Goal: Task Accomplishment & Management: Complete application form

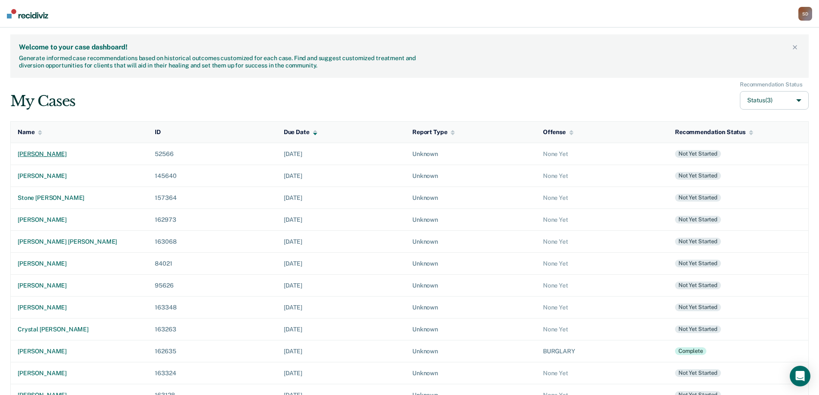
click at [59, 156] on div "[PERSON_NAME]" at bounding box center [79, 153] width 123 height 7
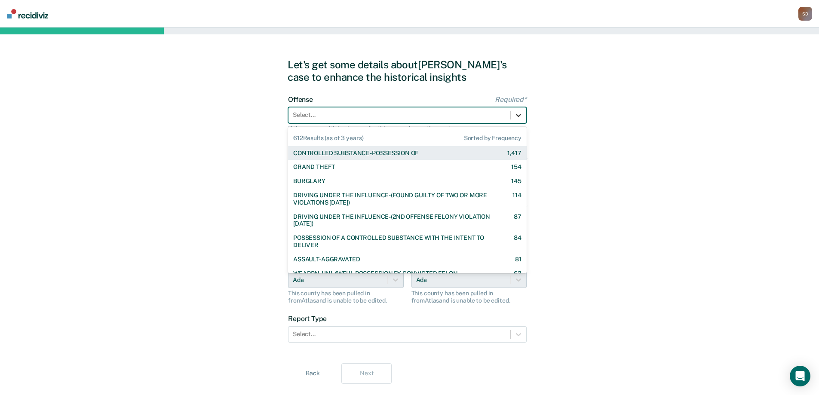
click at [518, 111] on icon at bounding box center [518, 115] width 9 height 9
click at [416, 154] on div "CONTROLLED SUBSTANCE-POSSESSION OF" at bounding box center [355, 153] width 125 height 7
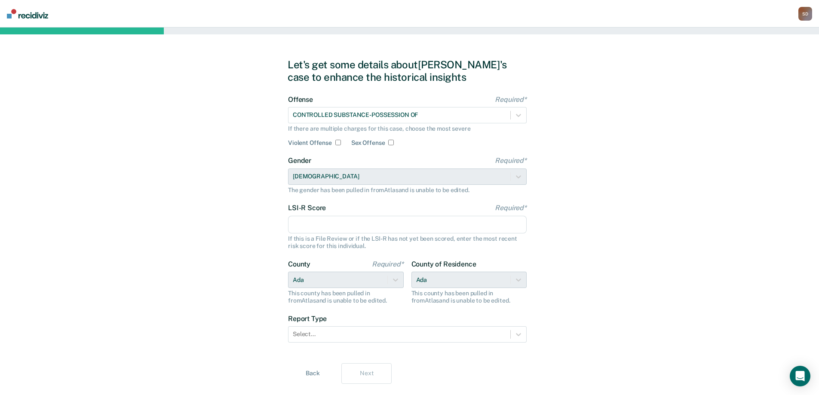
click at [369, 221] on input "LSI-R Score Required*" at bounding box center [407, 225] width 239 height 18
type input "44"
click at [247, 258] on div "Let's get some details about [PERSON_NAME]'s case to enhance the historical ins…" at bounding box center [409, 221] width 819 height 387
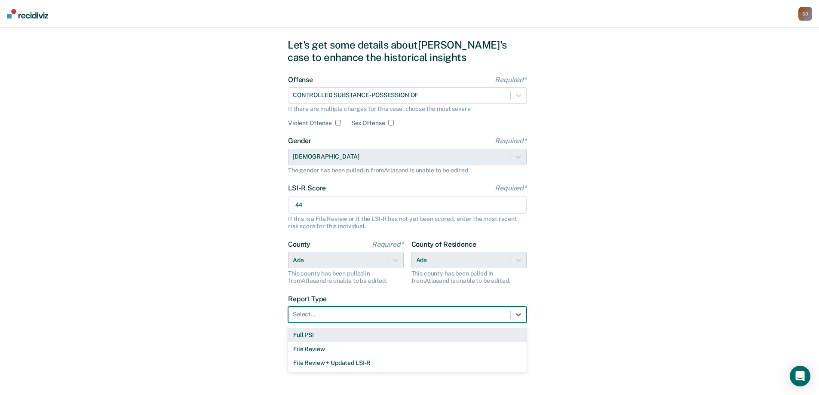
click at [371, 316] on div at bounding box center [399, 314] width 213 height 9
click at [347, 340] on div "Full PSI" at bounding box center [407, 335] width 239 height 14
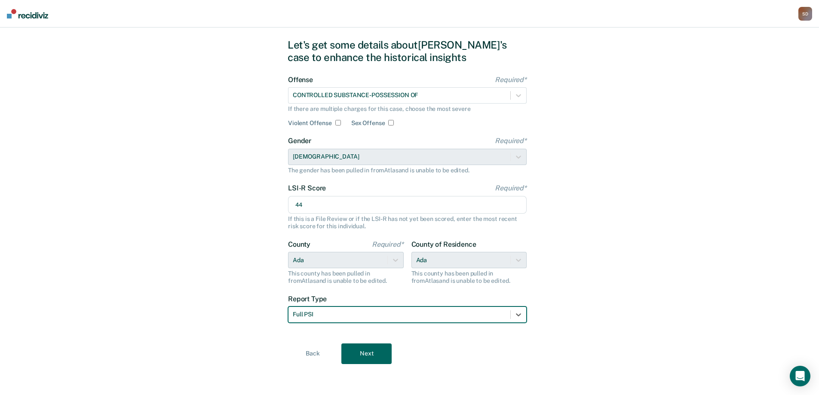
click at [375, 356] on button "Next" at bounding box center [366, 354] width 50 height 21
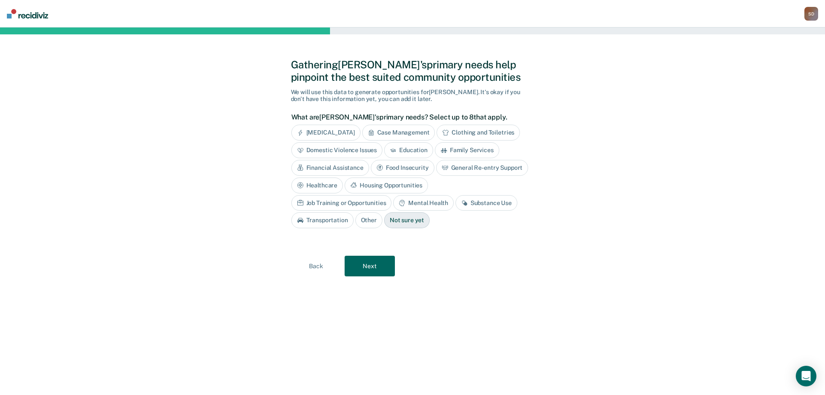
click at [414, 129] on div "Case Management" at bounding box center [398, 133] width 73 height 16
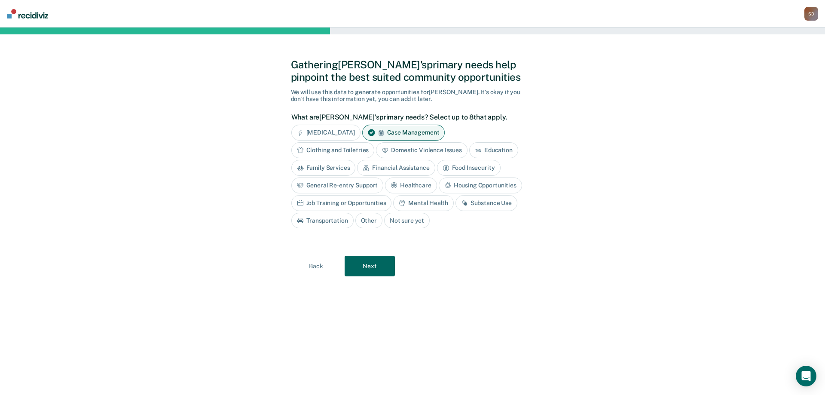
click at [338, 187] on div "General Re-entry Support" at bounding box center [338, 186] width 92 height 16
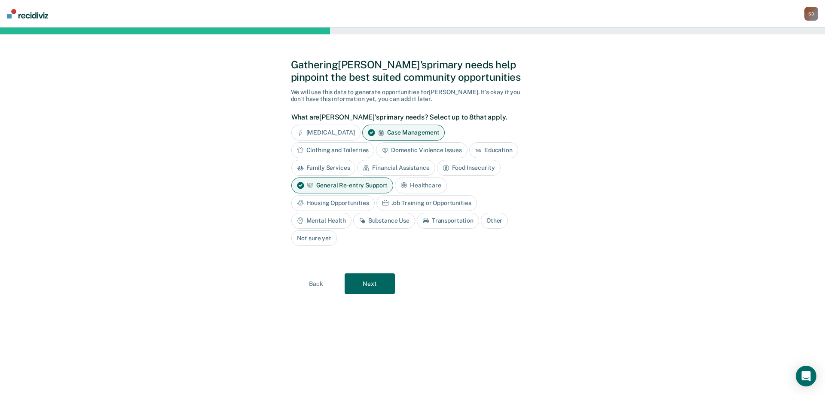
click at [347, 200] on div "Housing Opportunities" at bounding box center [333, 203] width 83 height 16
click at [329, 223] on div "Mental Health" at bounding box center [322, 221] width 60 height 16
click at [384, 218] on div "Substance Use" at bounding box center [394, 221] width 62 height 16
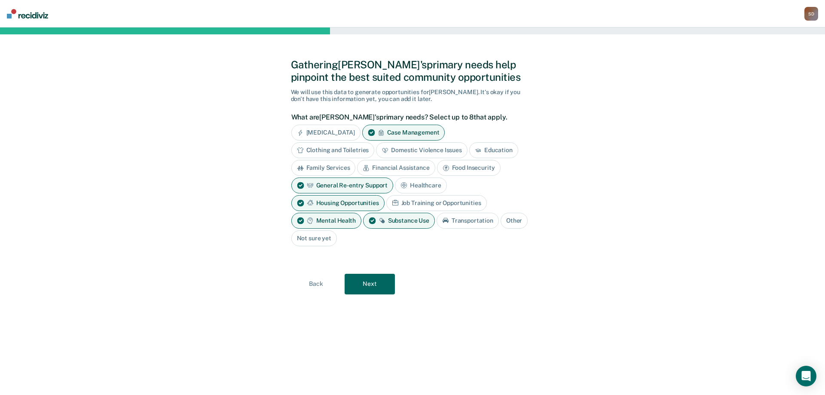
click at [446, 221] on icon at bounding box center [446, 220] width 6 height 5
click at [375, 288] on button "Next" at bounding box center [370, 284] width 50 height 21
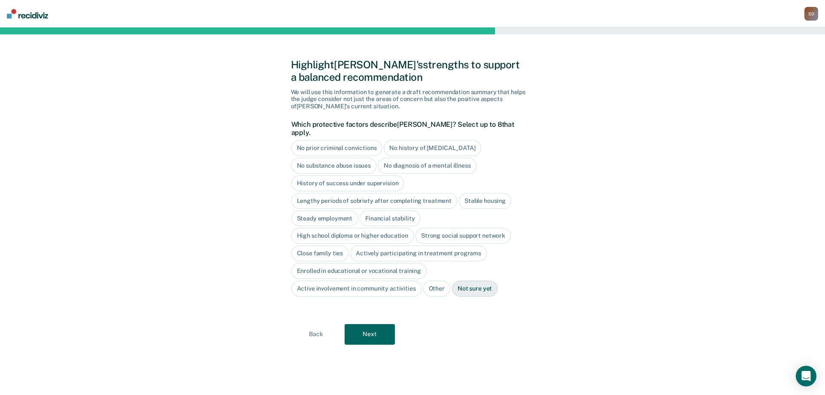
click at [423, 315] on div "Highlight [PERSON_NAME]'s strengths to support a balanced recommendation We wil…" at bounding box center [413, 211] width 244 height 347
click at [373, 328] on button "Next" at bounding box center [370, 334] width 50 height 21
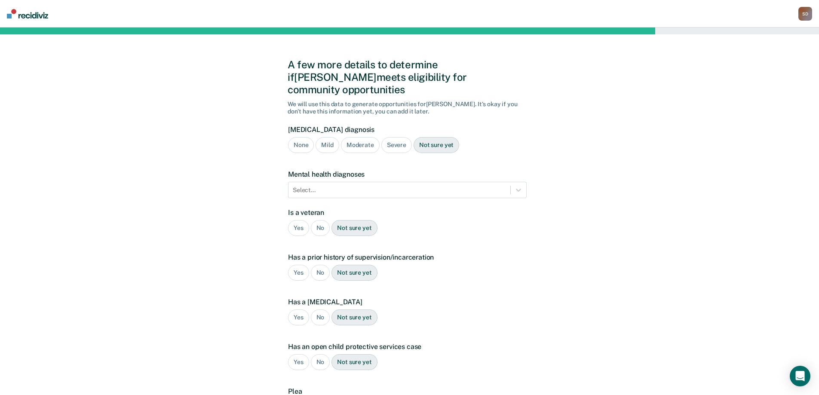
click at [396, 137] on div "Severe" at bounding box center [396, 145] width 31 height 16
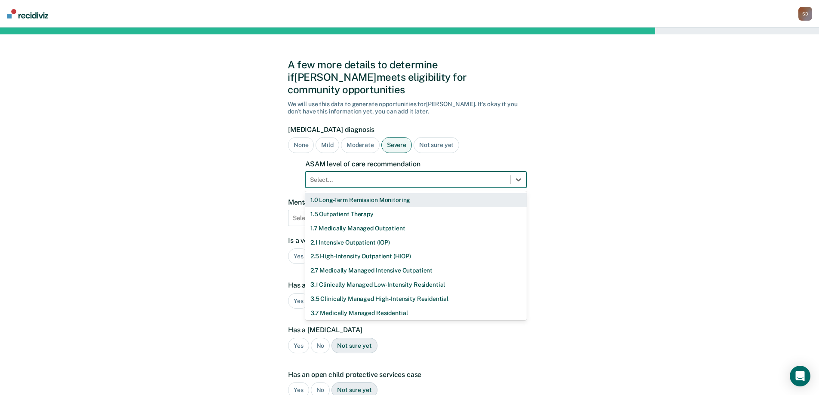
click at [400, 175] on div at bounding box center [408, 179] width 196 height 9
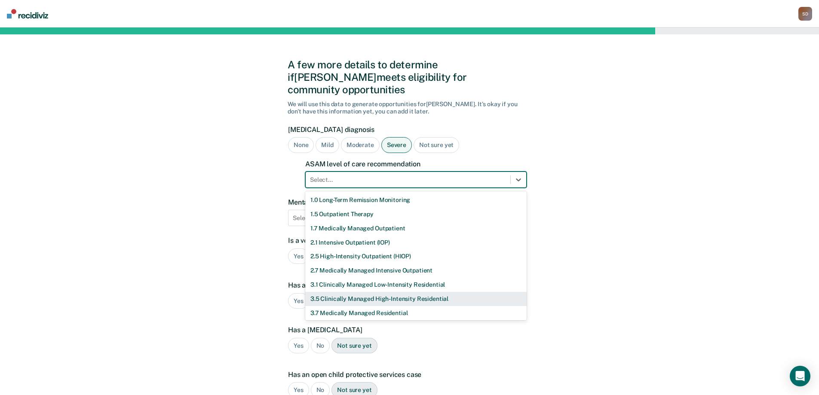
click at [383, 292] on div "3.5 Clinically Managed High-Intensity Residential" at bounding box center [415, 299] width 221 height 14
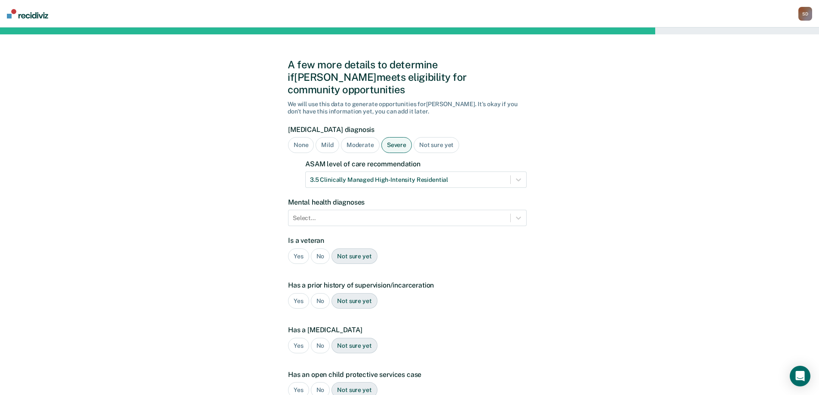
drag, startPoint x: 237, startPoint y: 217, endPoint x: 314, endPoint y: 213, distance: 77.1
click at [238, 217] on div "A few more details to determine if [PERSON_NAME] meets eligibility for communit…" at bounding box center [409, 275] width 819 height 494
click at [353, 210] on div "Select..." at bounding box center [407, 218] width 239 height 16
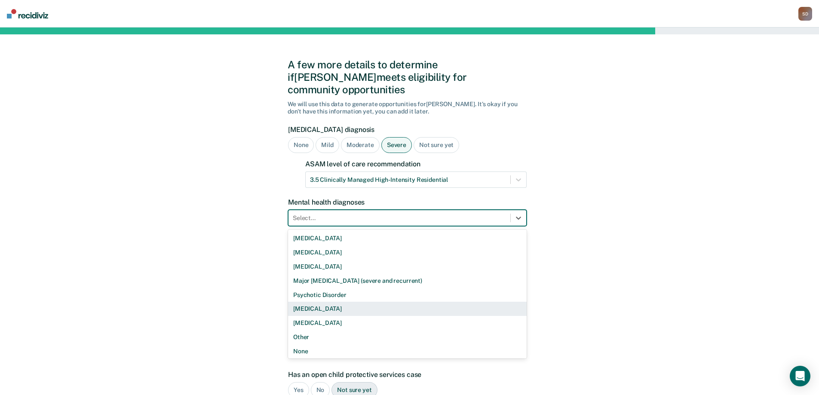
click at [399, 302] on div "[MEDICAL_DATA]" at bounding box center [407, 309] width 239 height 14
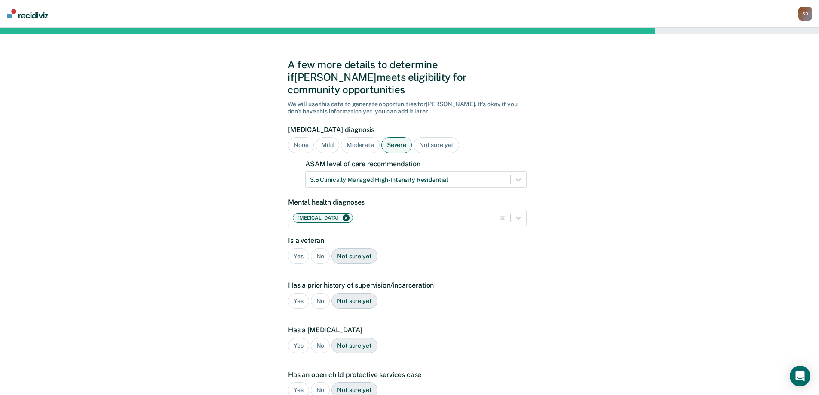
click at [261, 272] on div "A few more details to determine if [PERSON_NAME] meets eligibility for communit…" at bounding box center [409, 275] width 819 height 494
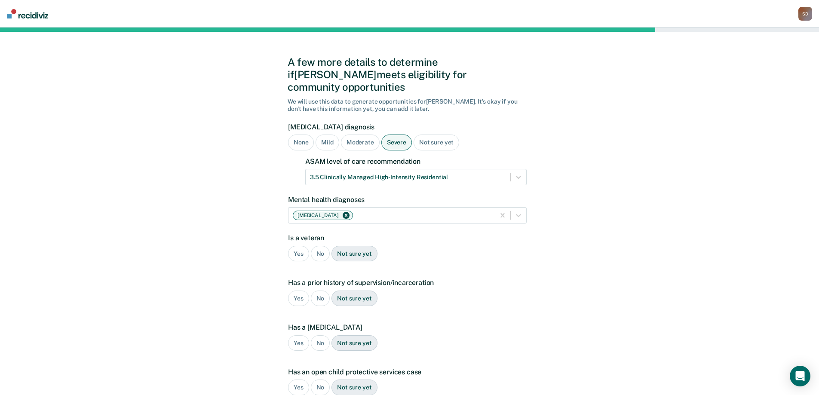
scroll to position [43, 0]
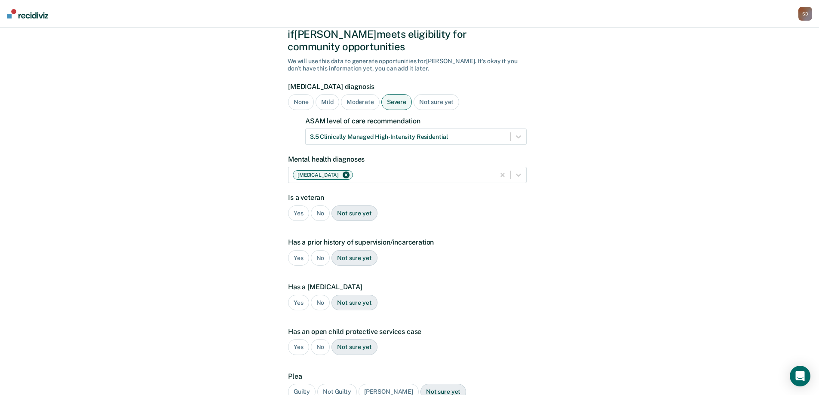
click at [320, 206] on div "No" at bounding box center [320, 214] width 19 height 16
click at [300, 250] on div "Yes" at bounding box center [298, 258] width 21 height 16
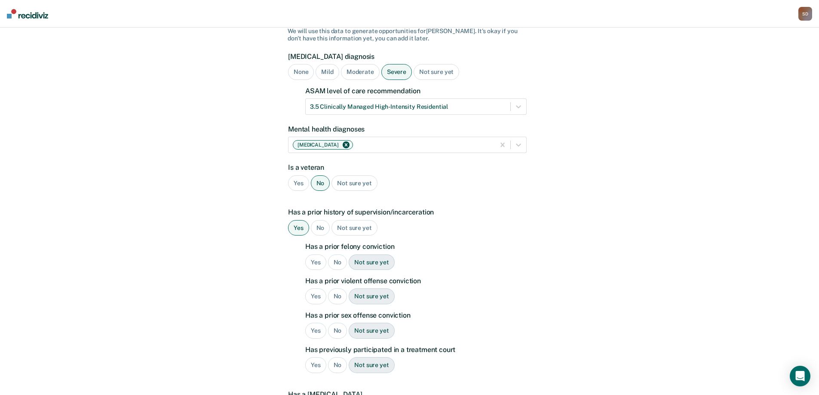
scroll to position [86, 0]
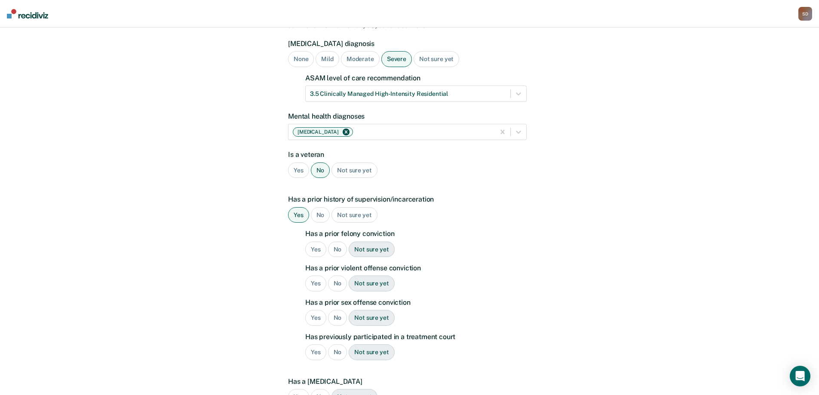
click at [314, 242] on div "Yes" at bounding box center [315, 250] width 21 height 16
click at [315, 276] on div "Yes" at bounding box center [315, 284] width 21 height 16
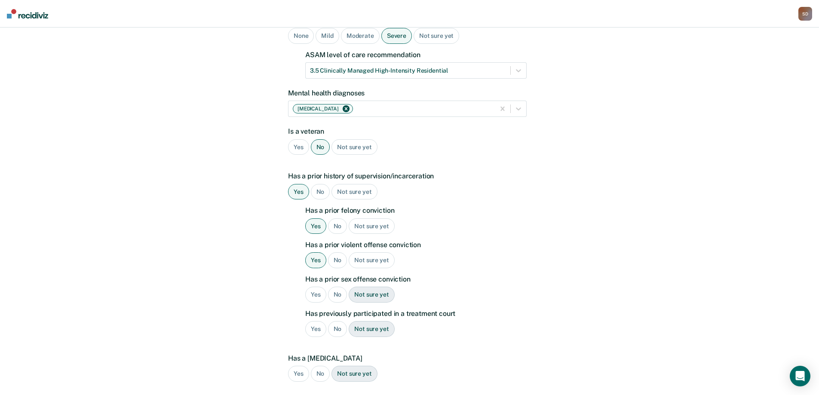
scroll to position [129, 0]
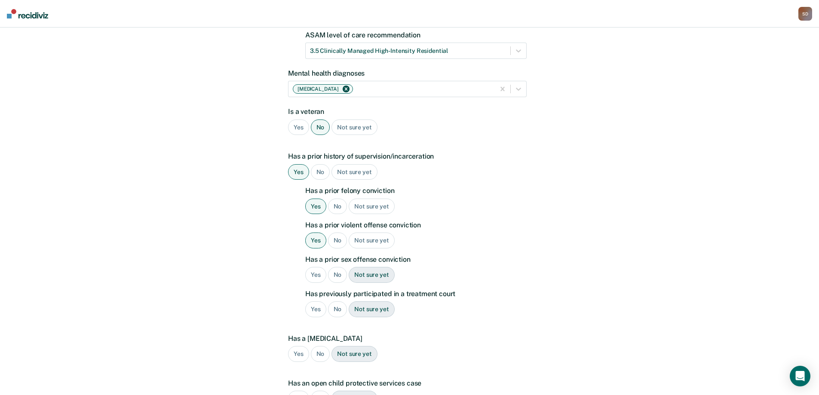
click at [336, 267] on div "No" at bounding box center [337, 275] width 19 height 16
click at [330, 301] on div "No" at bounding box center [337, 309] width 19 height 16
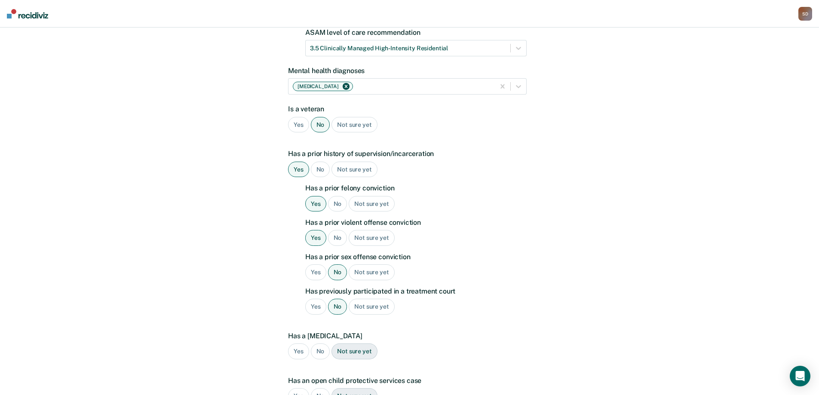
scroll to position [172, 0]
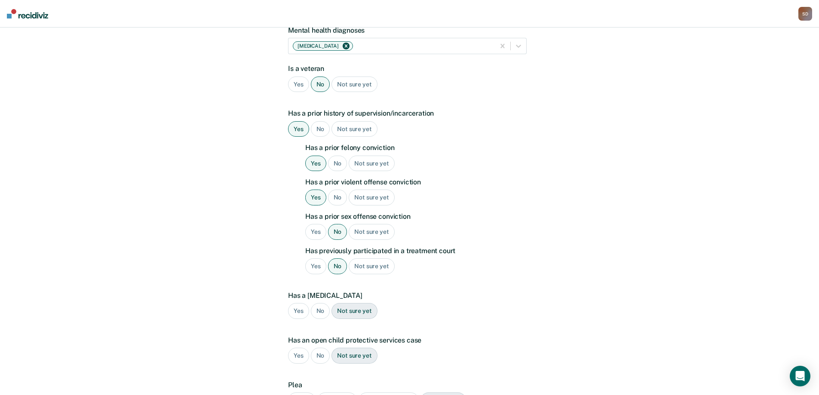
click at [320, 303] on div "No" at bounding box center [320, 311] width 19 height 16
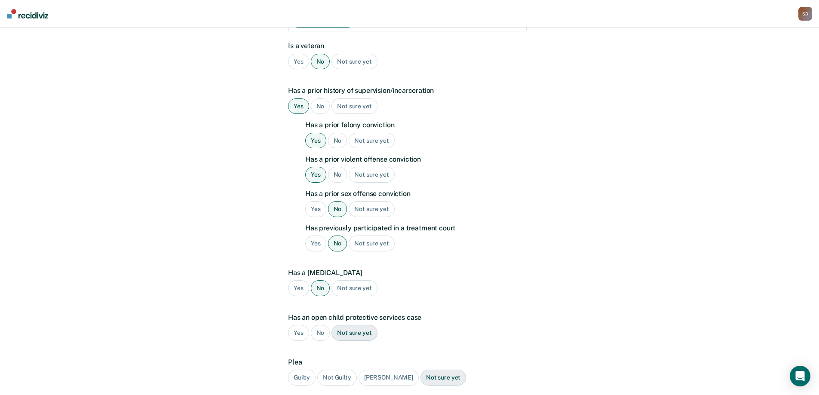
scroll to position [215, 0]
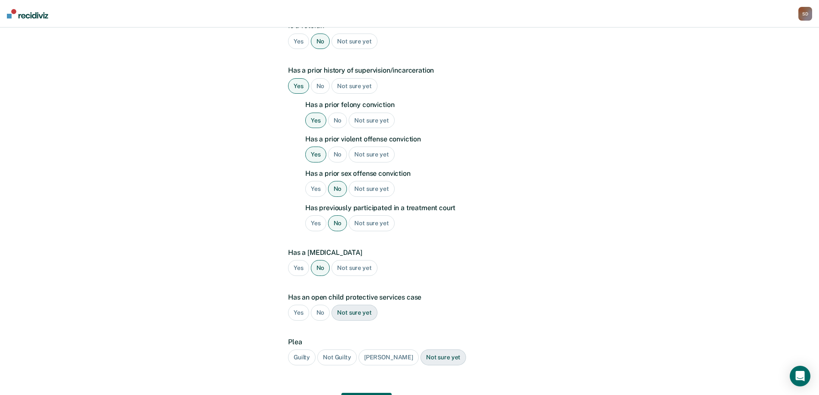
click at [320, 305] on div "No" at bounding box center [320, 313] width 19 height 16
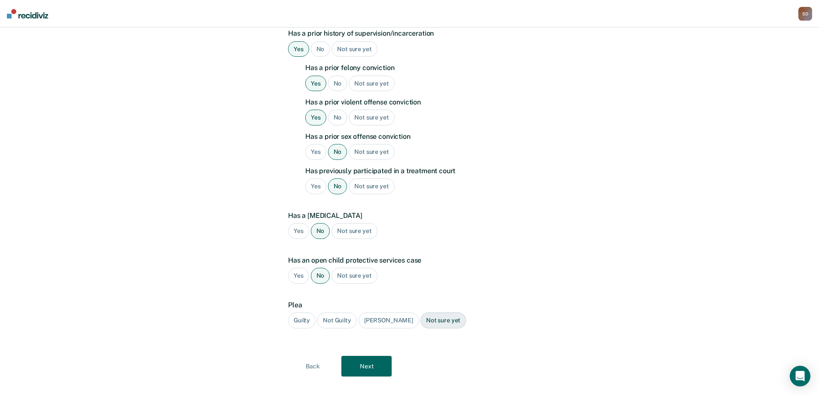
click at [300, 313] on div "Guilty" at bounding box center [302, 321] width 28 height 16
click at [361, 356] on button "Next" at bounding box center [366, 366] width 50 height 21
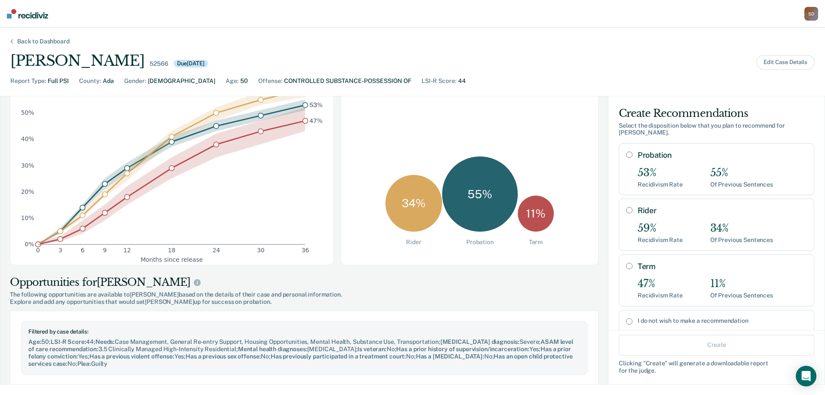
scroll to position [172, 0]
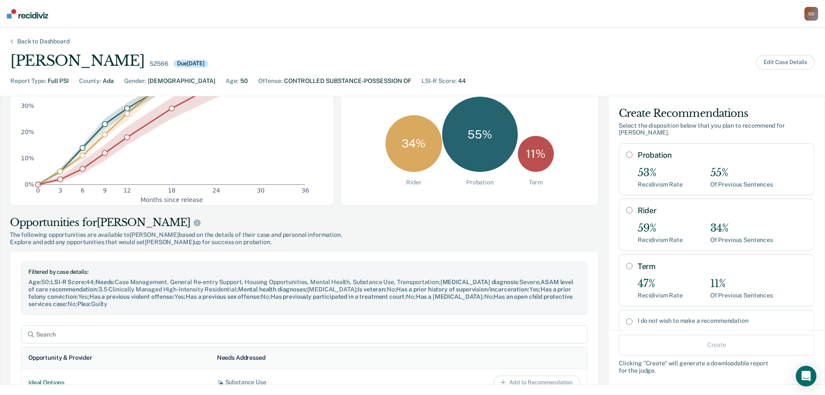
click at [626, 318] on input "I do not wish to make a recommendation" at bounding box center [629, 321] width 6 height 7
radio input "true"
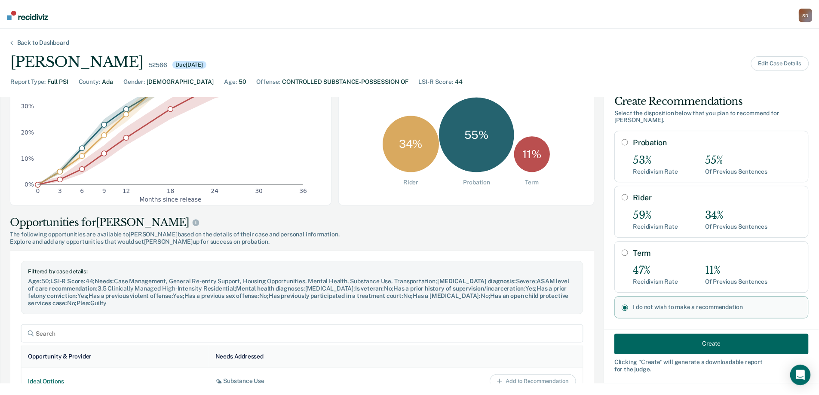
scroll to position [17, 0]
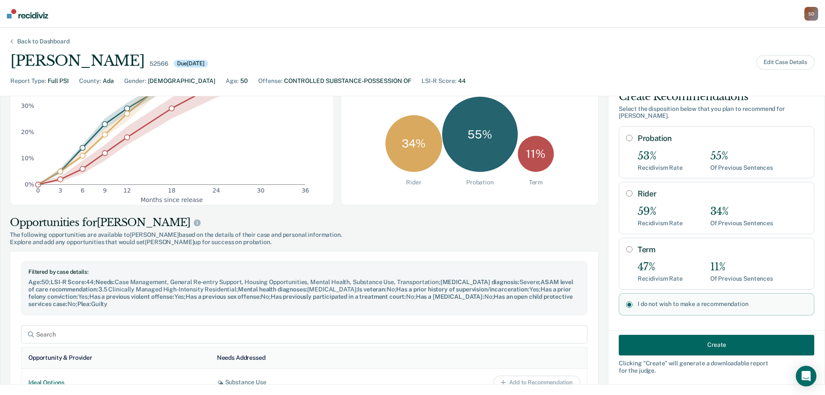
click at [676, 340] on button "Create" at bounding box center [717, 344] width 196 height 21
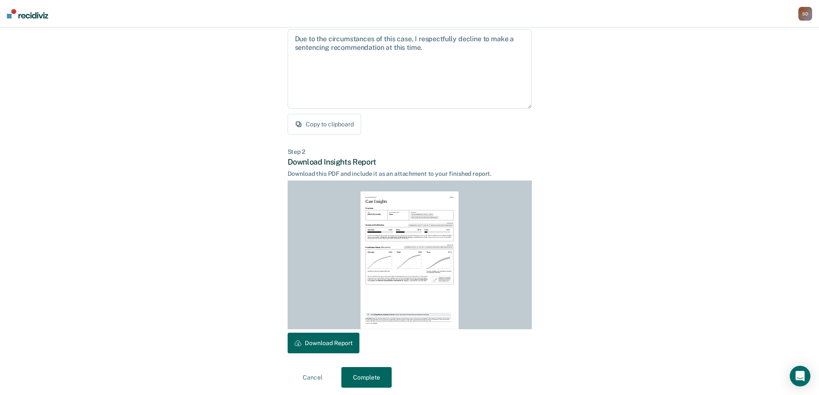
scroll to position [95, 0]
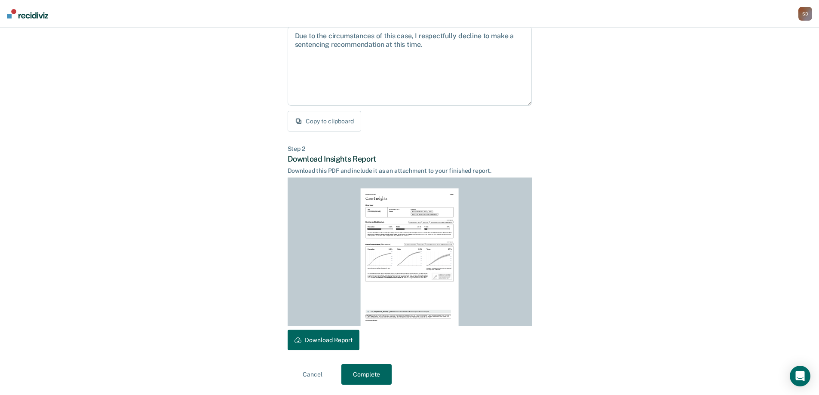
click at [321, 343] on button "Download Report" at bounding box center [324, 340] width 72 height 21
click at [363, 382] on button "Complete" at bounding box center [366, 374] width 50 height 21
click at [374, 371] on button "Complete" at bounding box center [366, 374] width 50 height 21
